Goal: Task Accomplishment & Management: Complete application form

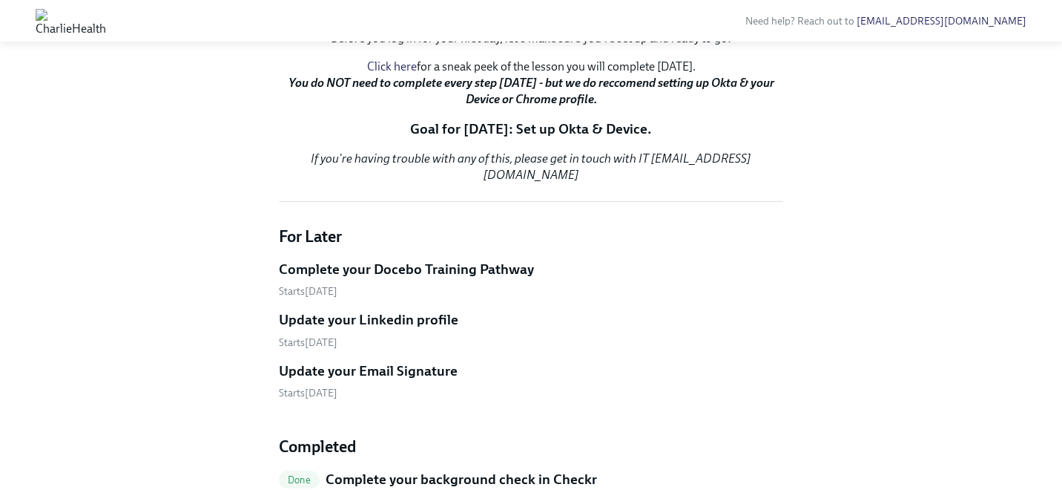
scroll to position [452, 0]
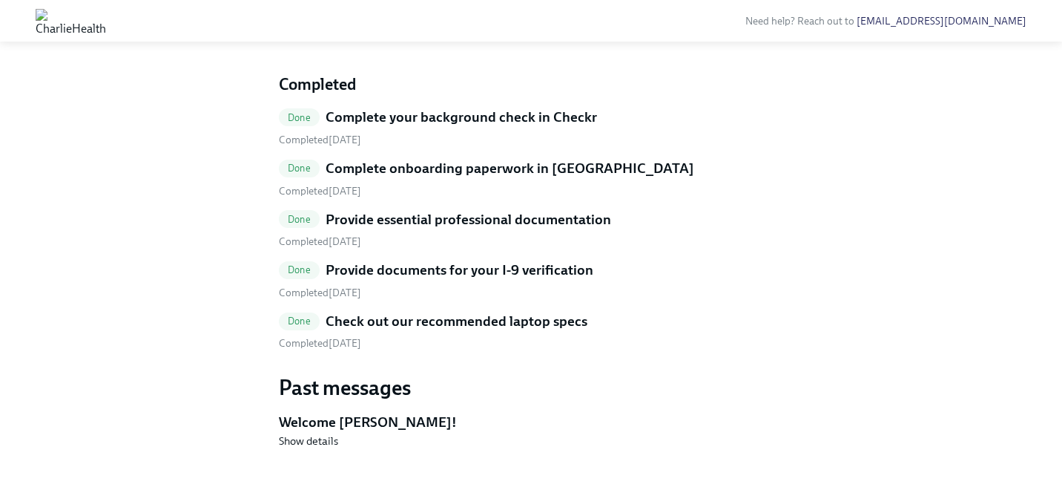
scroll to position [662, 0]
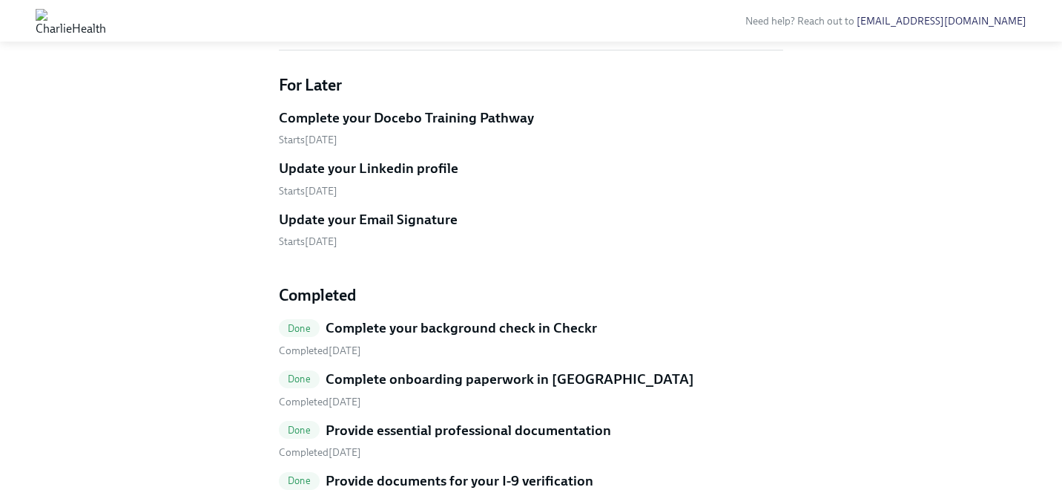
scroll to position [453, 0]
